Goal: Task Accomplishment & Management: Manage account settings

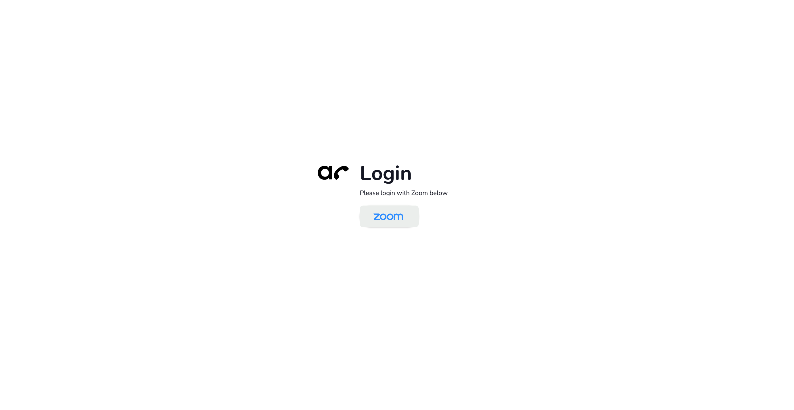
click at [393, 217] on img at bounding box center [388, 217] width 43 height 20
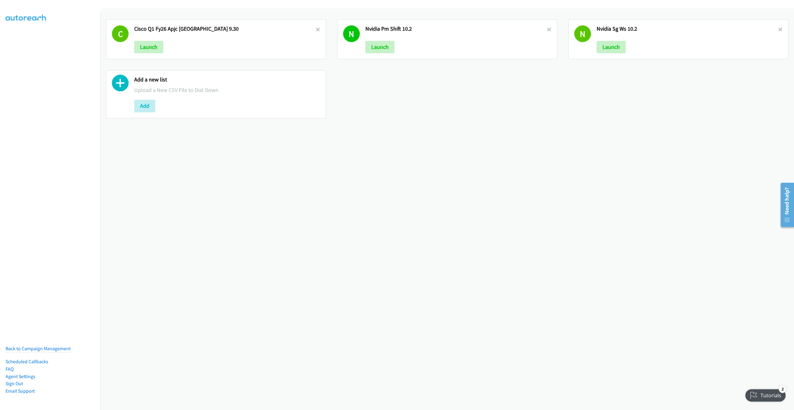
click at [302, 167] on div "C Cisco Q1 Fy26 Apjc Singapore 9.30 Launch N Nvidia Pm Shift 10.2 Launch N Nvid…" at bounding box center [446, 209] width 693 height 402
click at [316, 27] on link at bounding box center [318, 29] width 4 height 7
